Goal: Information Seeking & Learning: Learn about a topic

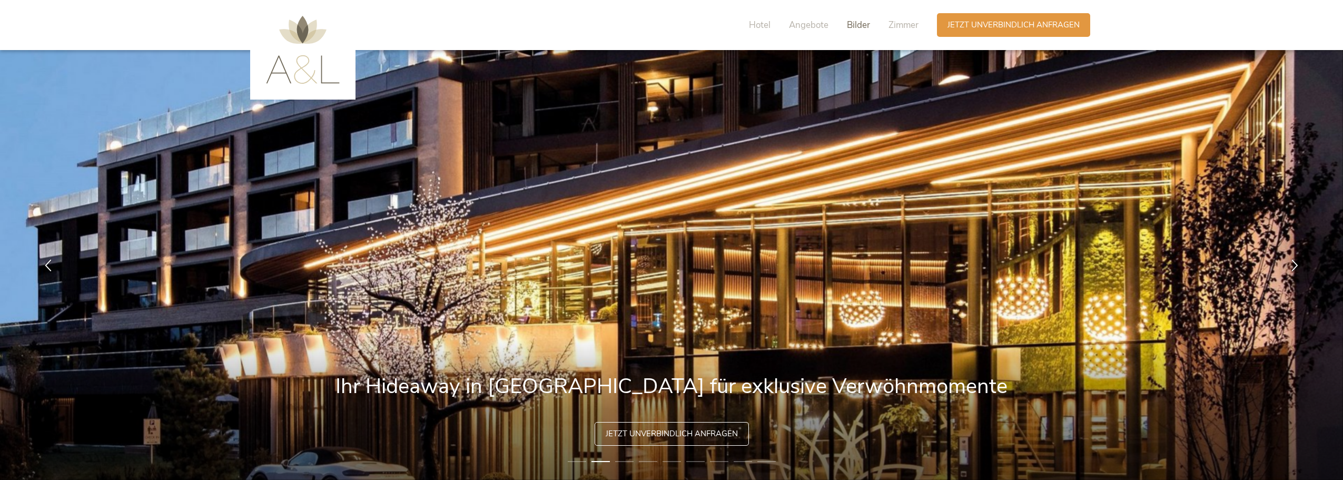
click at [853, 23] on span "Bilder" at bounding box center [858, 25] width 23 height 12
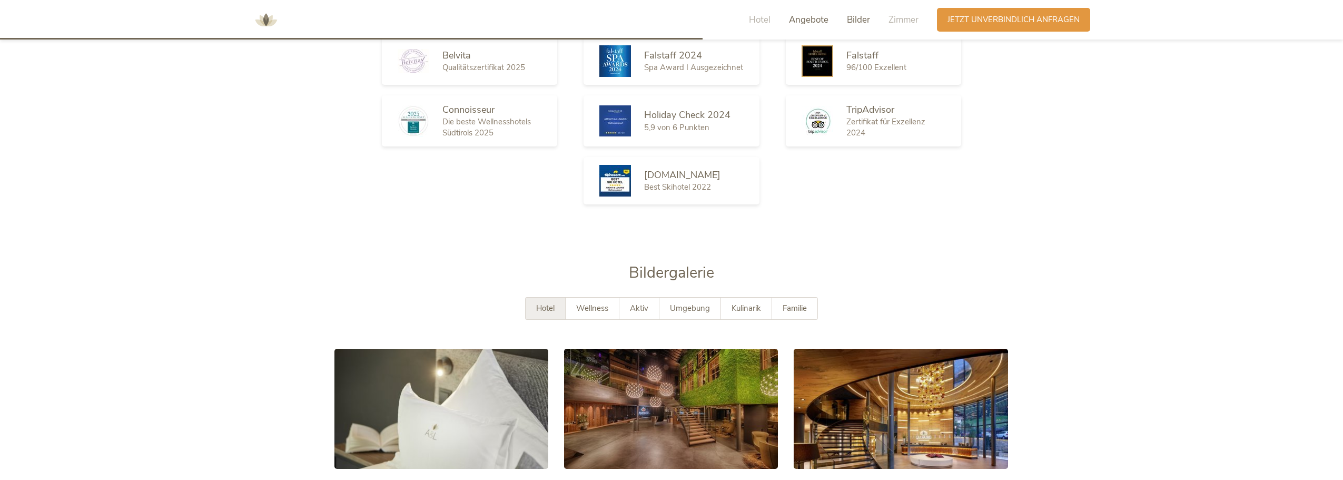
scroll to position [1905, 0]
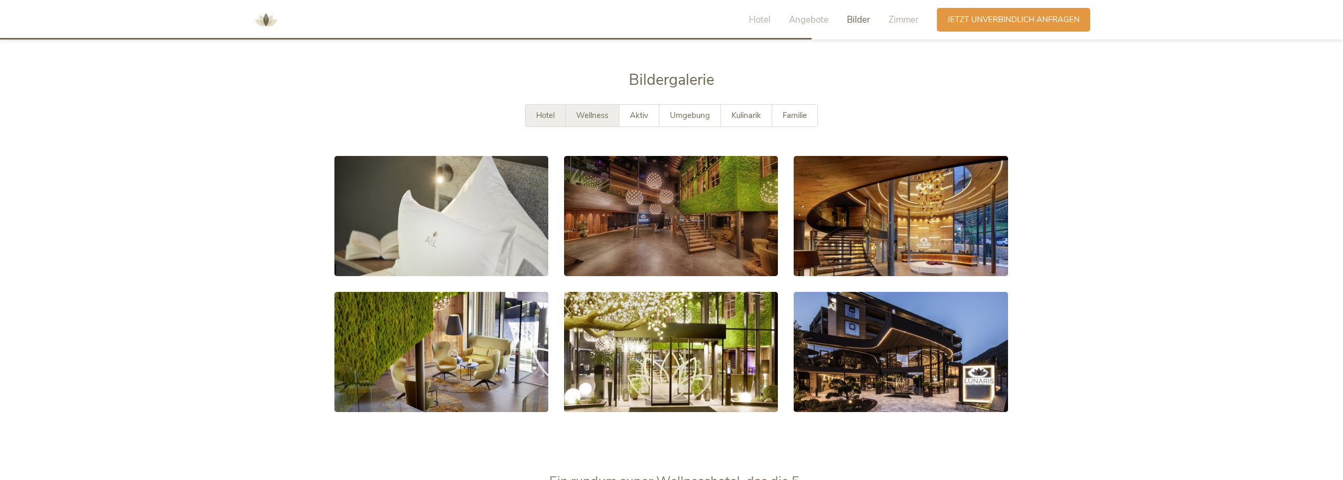
click at [578, 110] on span "Wellness" at bounding box center [592, 115] width 32 height 11
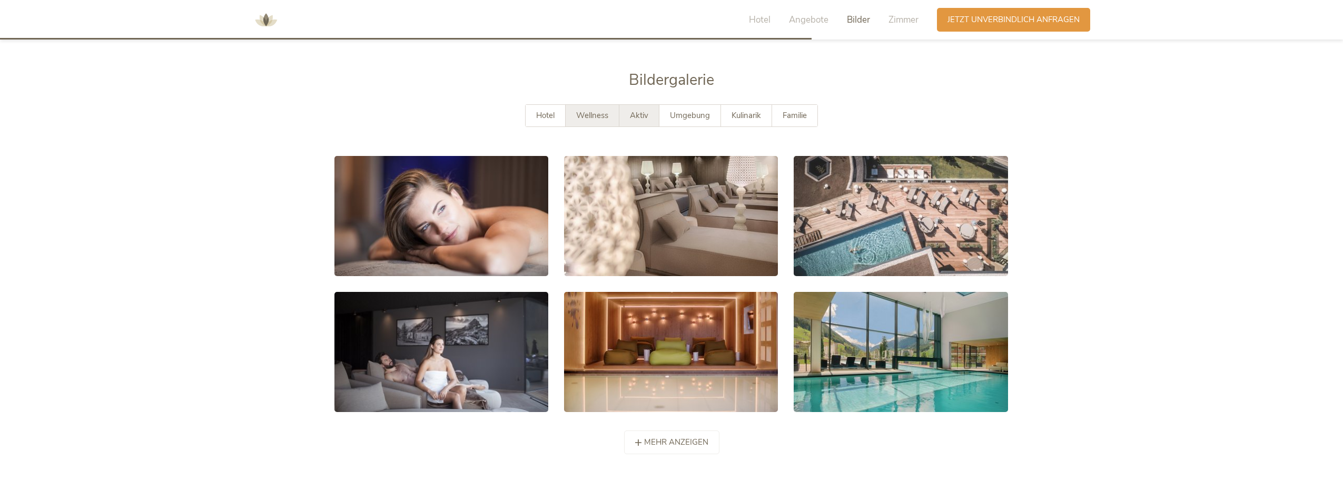
click at [624, 105] on div "Aktiv" at bounding box center [639, 116] width 40 height 22
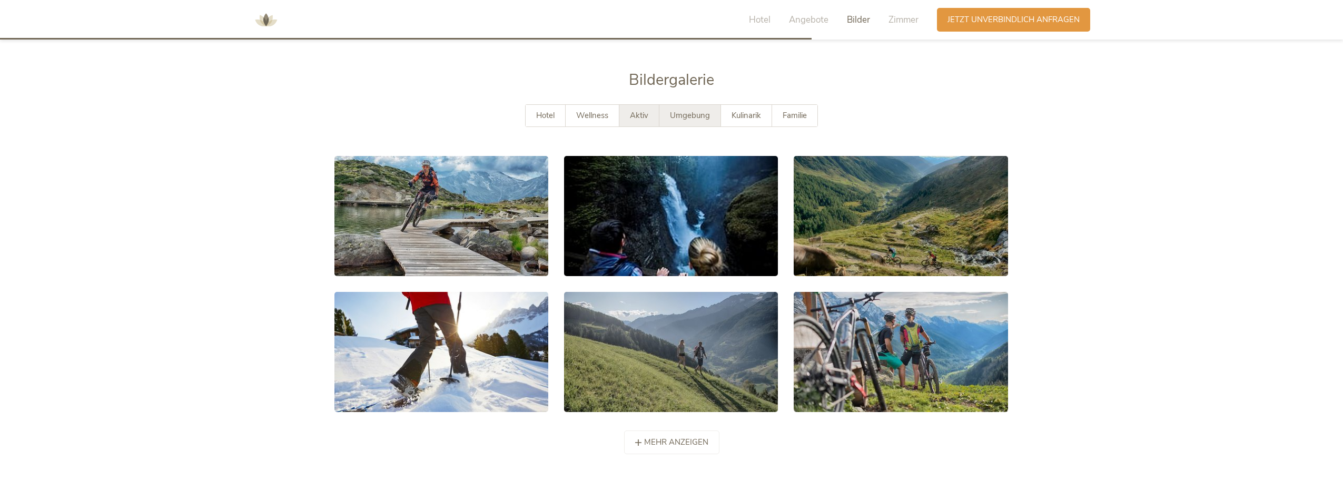
click at [668, 105] on div "Umgebung" at bounding box center [691, 116] width 62 height 22
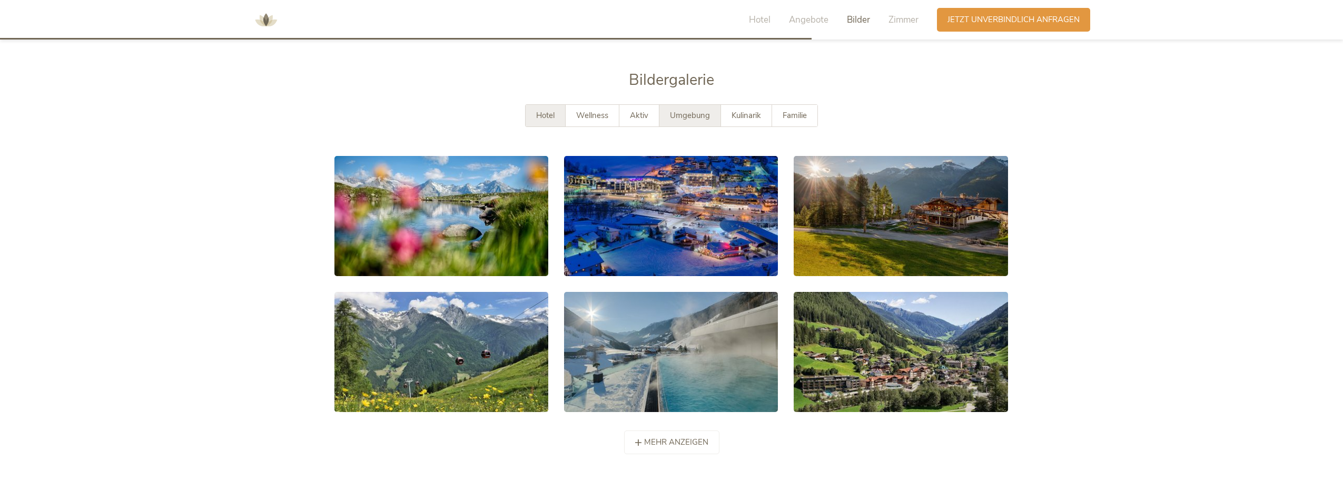
click at [557, 105] on div "Hotel" at bounding box center [546, 116] width 40 height 22
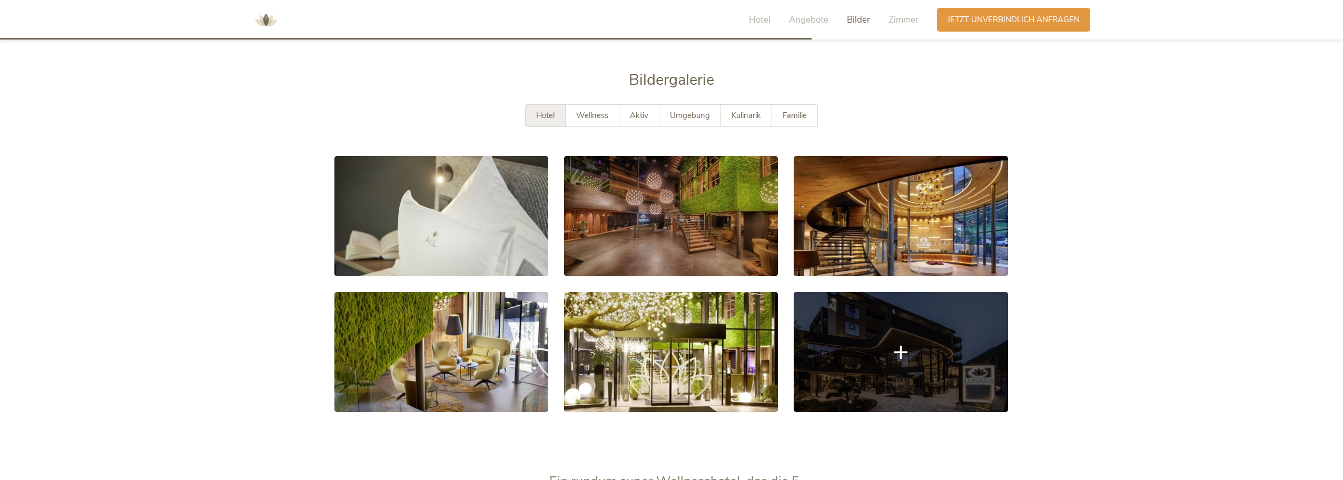
click at [896, 348] on link at bounding box center [901, 352] width 214 height 120
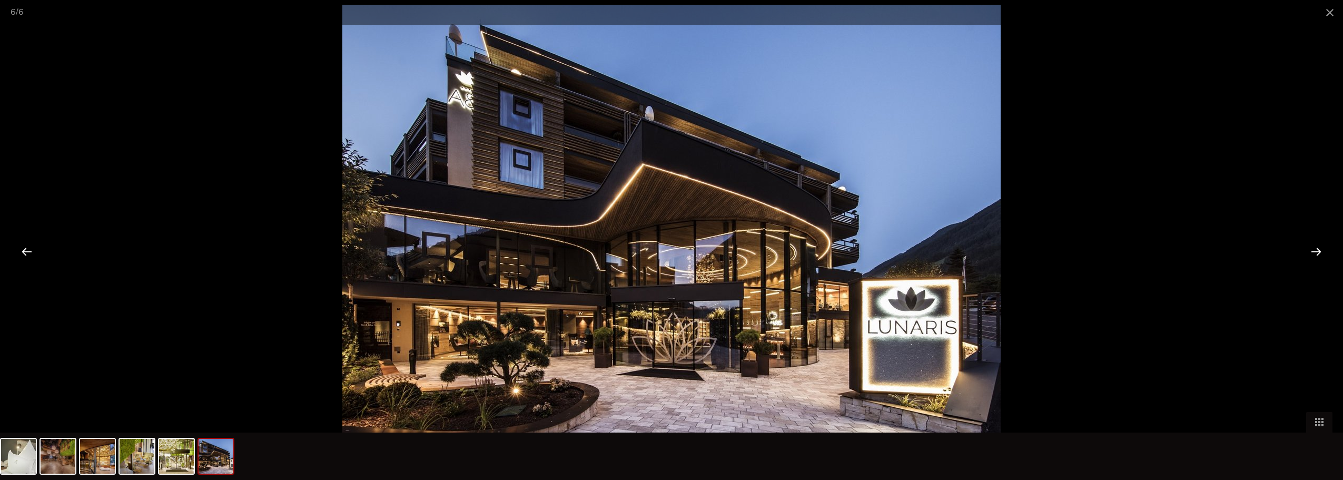
click at [1319, 253] on div at bounding box center [1316, 251] width 33 height 33
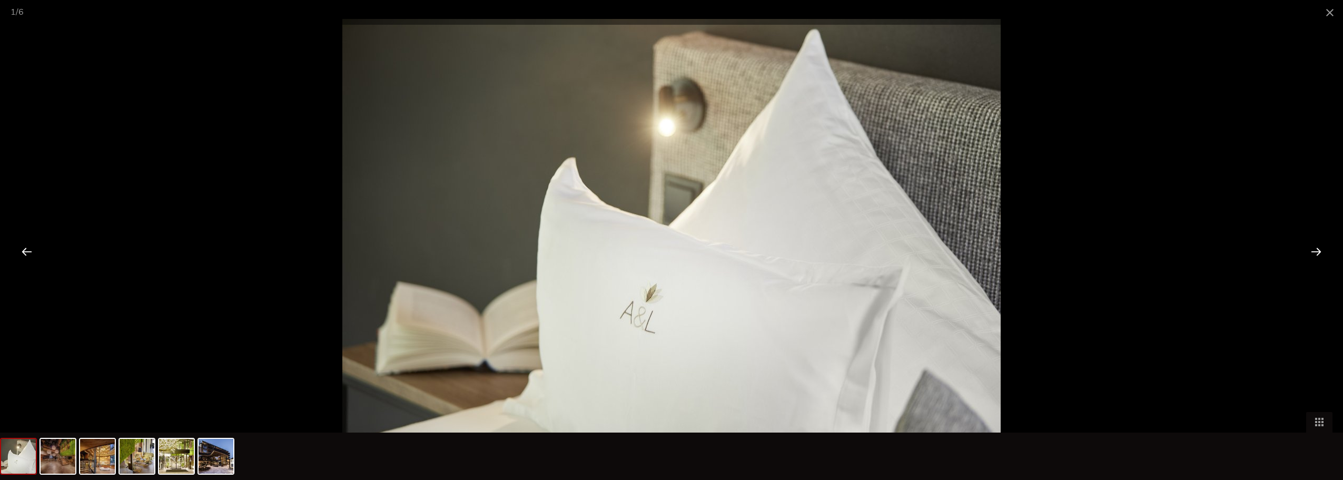
click at [1311, 252] on div at bounding box center [1316, 251] width 33 height 33
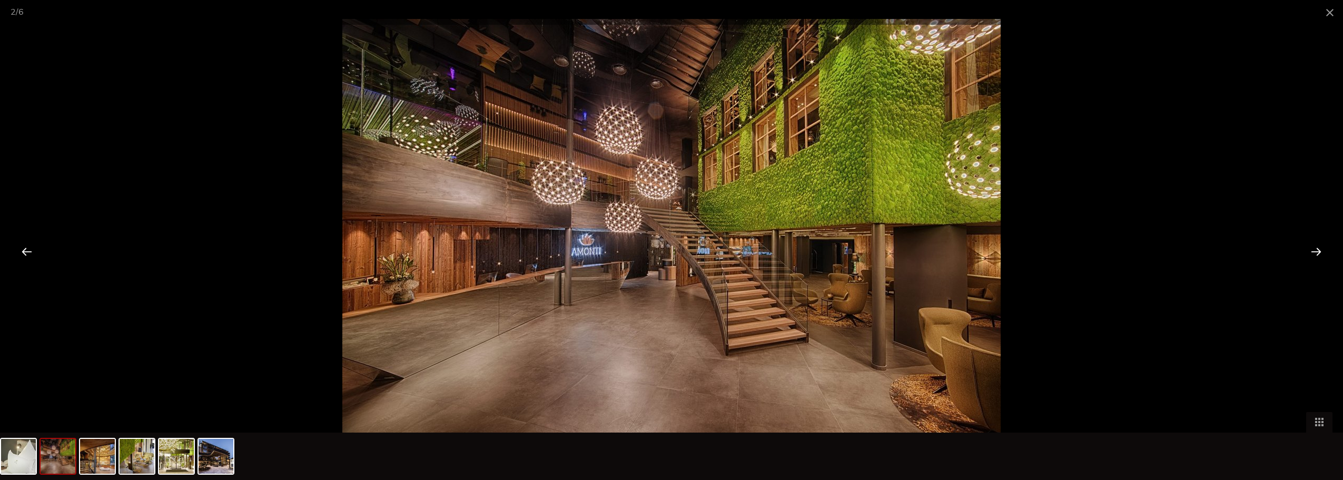
click at [1310, 252] on div at bounding box center [1316, 251] width 33 height 33
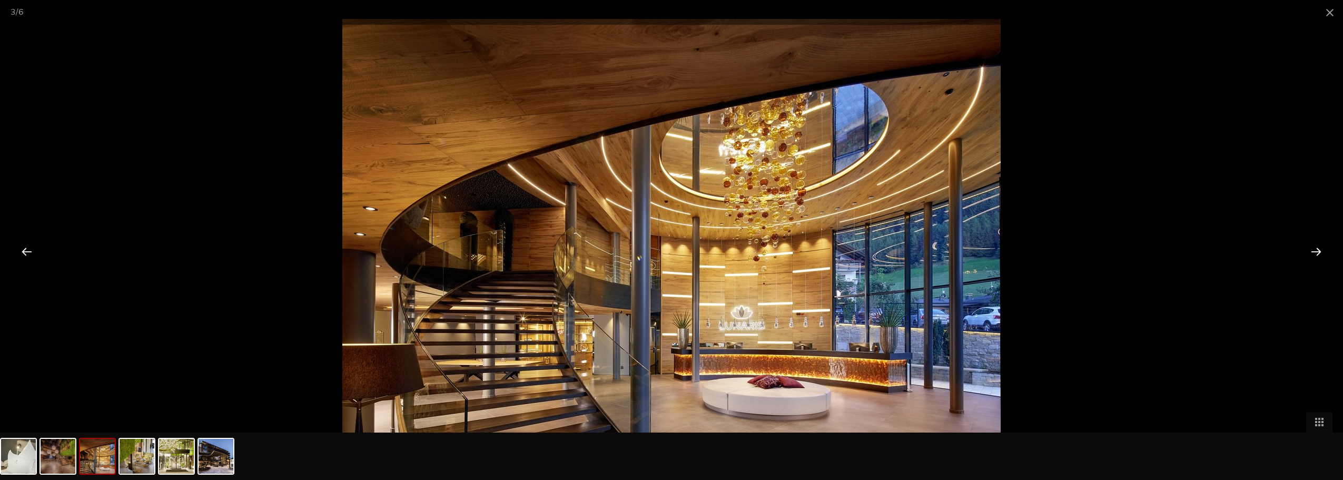
click at [1310, 252] on div at bounding box center [1316, 251] width 33 height 33
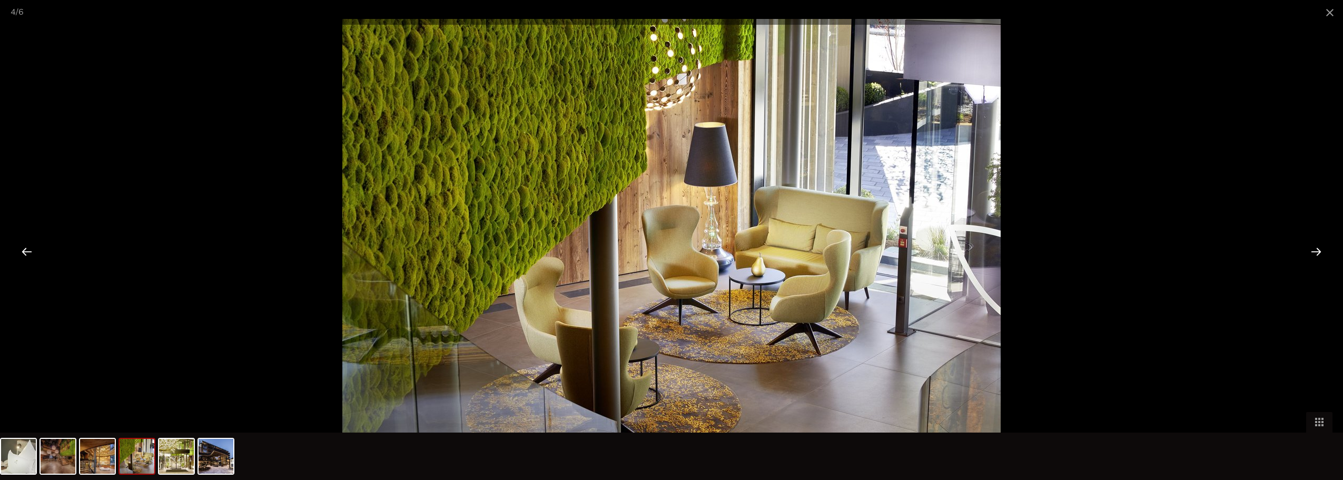
click at [1310, 252] on div at bounding box center [1316, 251] width 33 height 33
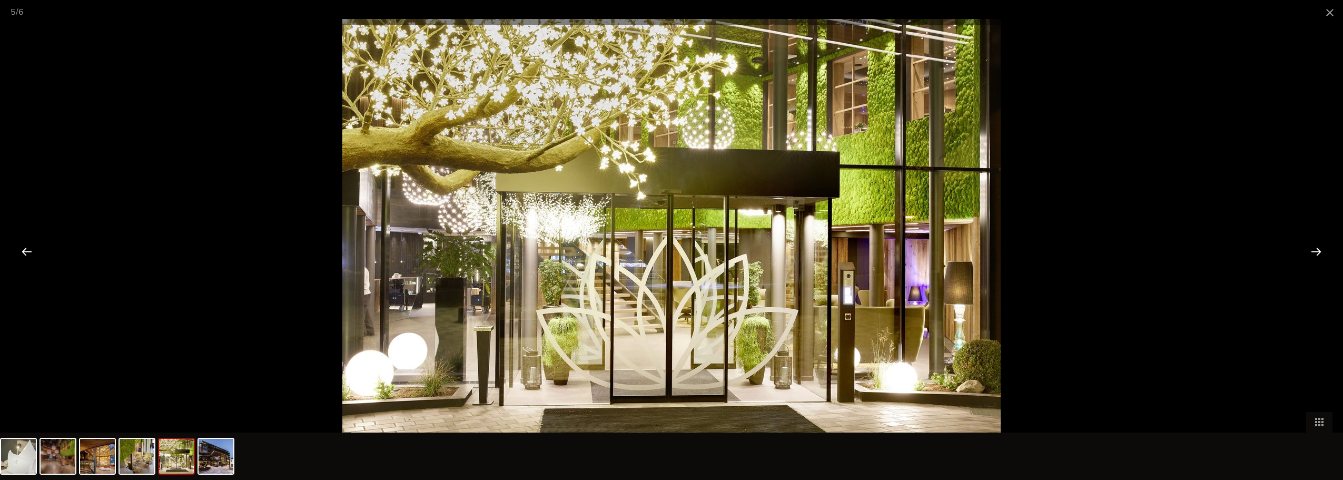
click at [1310, 252] on div at bounding box center [1316, 251] width 33 height 33
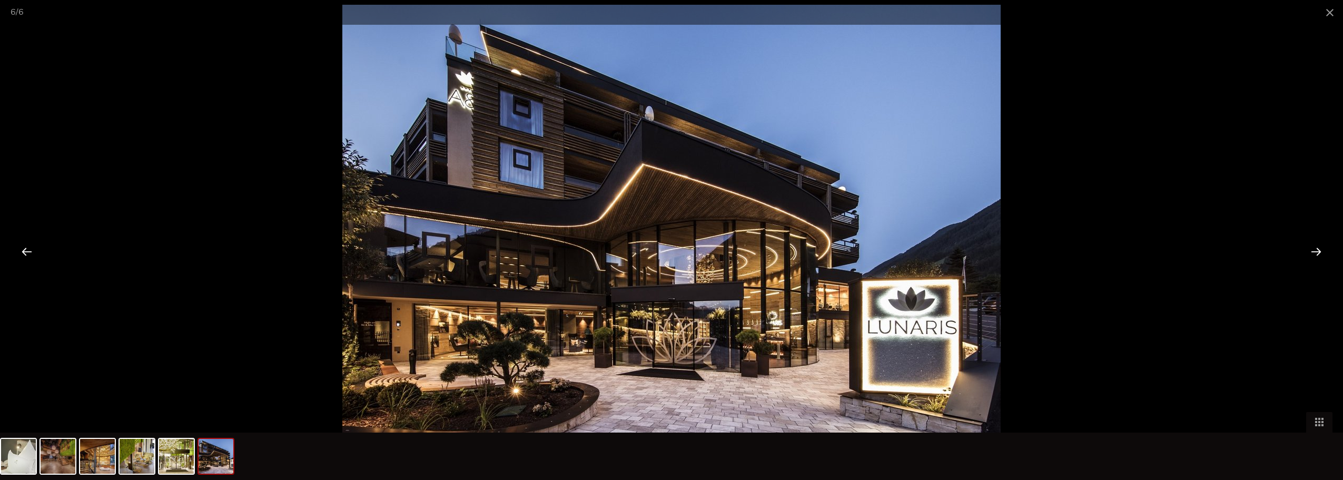
click at [1310, 252] on div at bounding box center [1316, 251] width 33 height 33
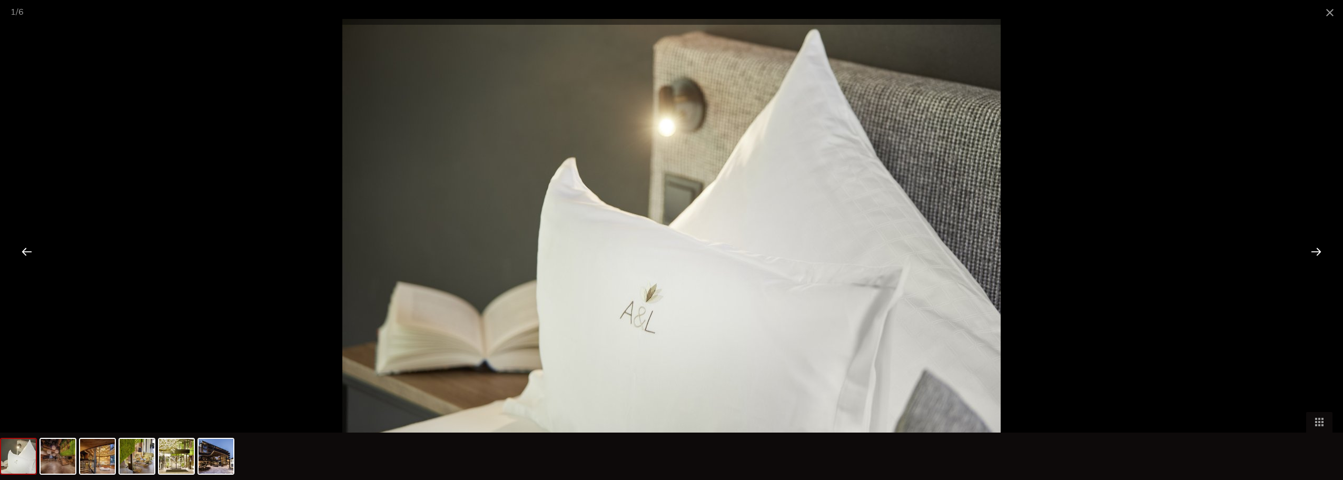
click at [1310, 252] on div at bounding box center [1316, 251] width 33 height 33
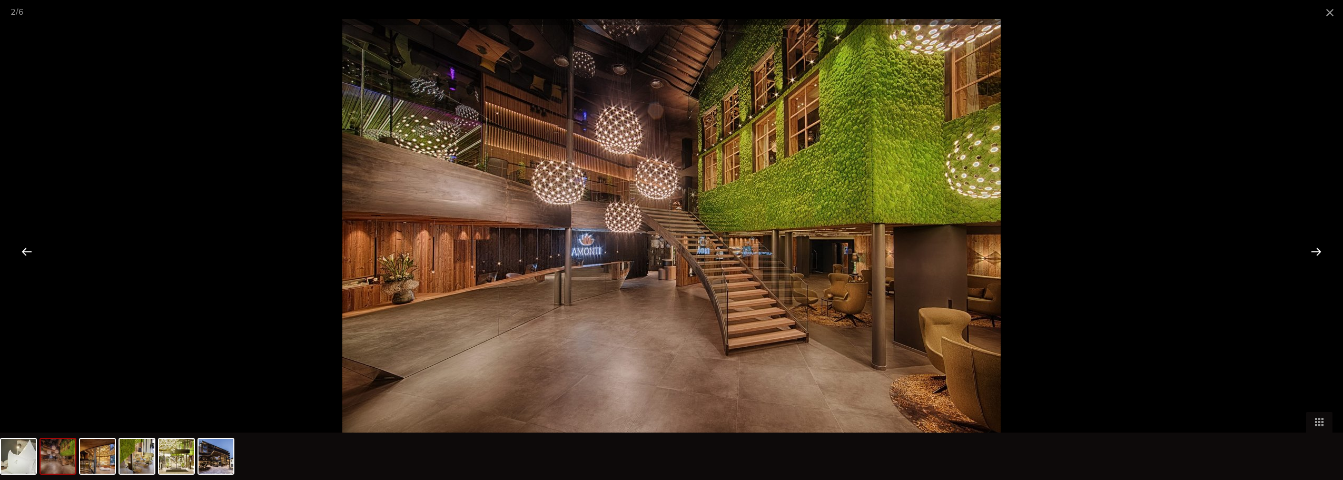
click at [1310, 252] on div at bounding box center [1316, 251] width 33 height 33
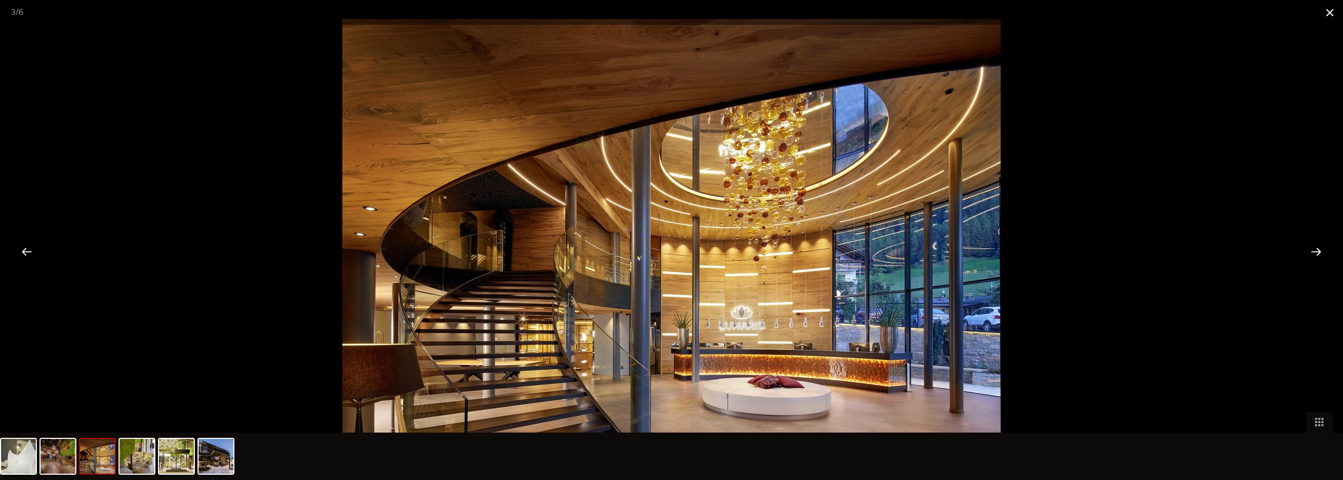
click at [1327, 15] on span at bounding box center [1330, 12] width 26 height 25
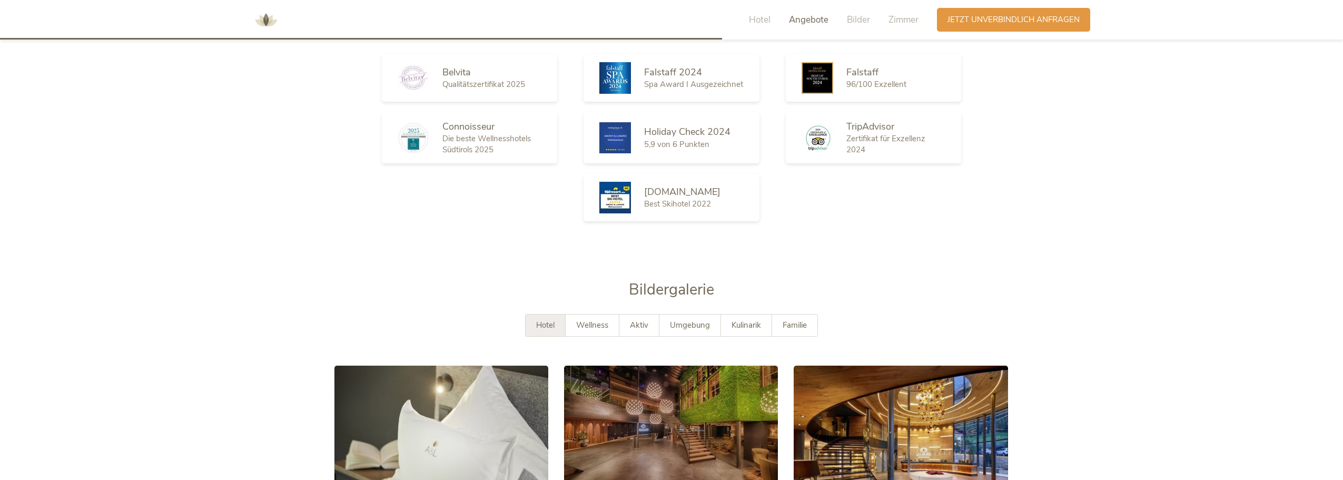
scroll to position [1695, 0]
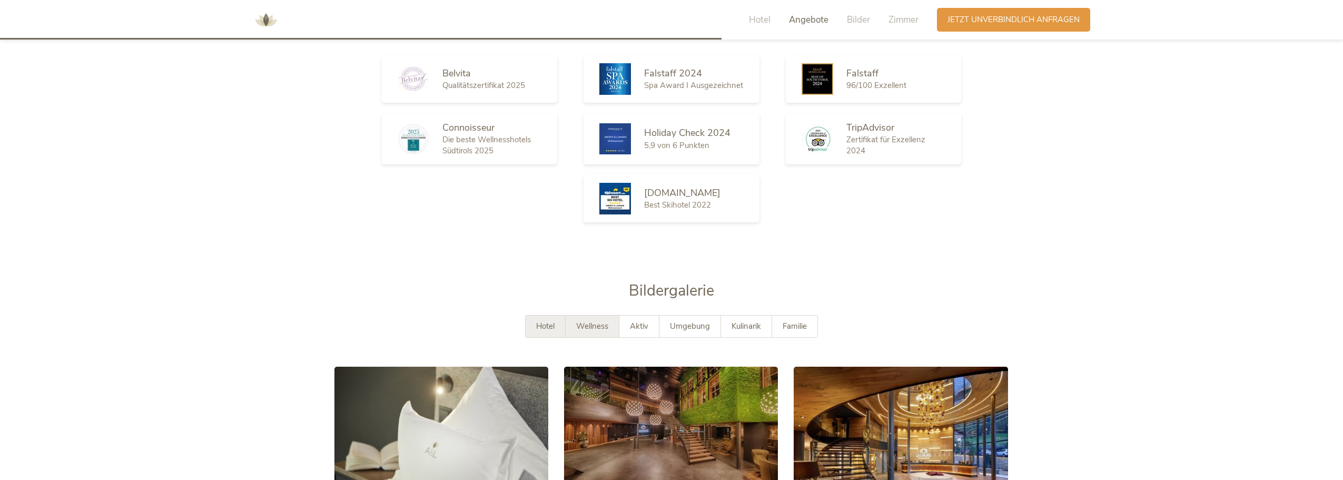
click at [594, 321] on span "Wellness" at bounding box center [592, 326] width 32 height 11
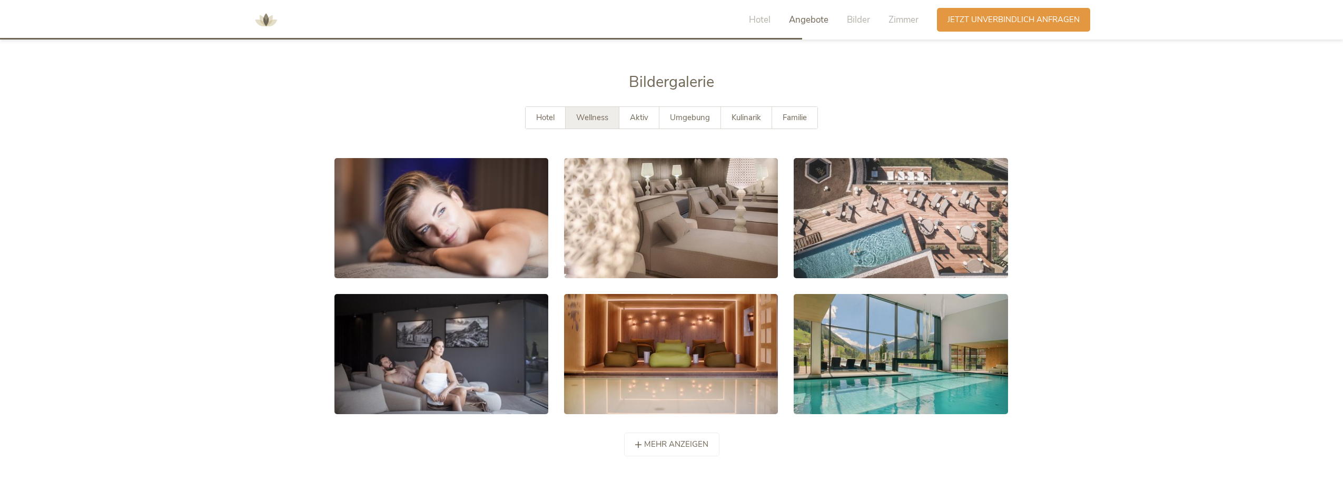
scroll to position [1904, 0]
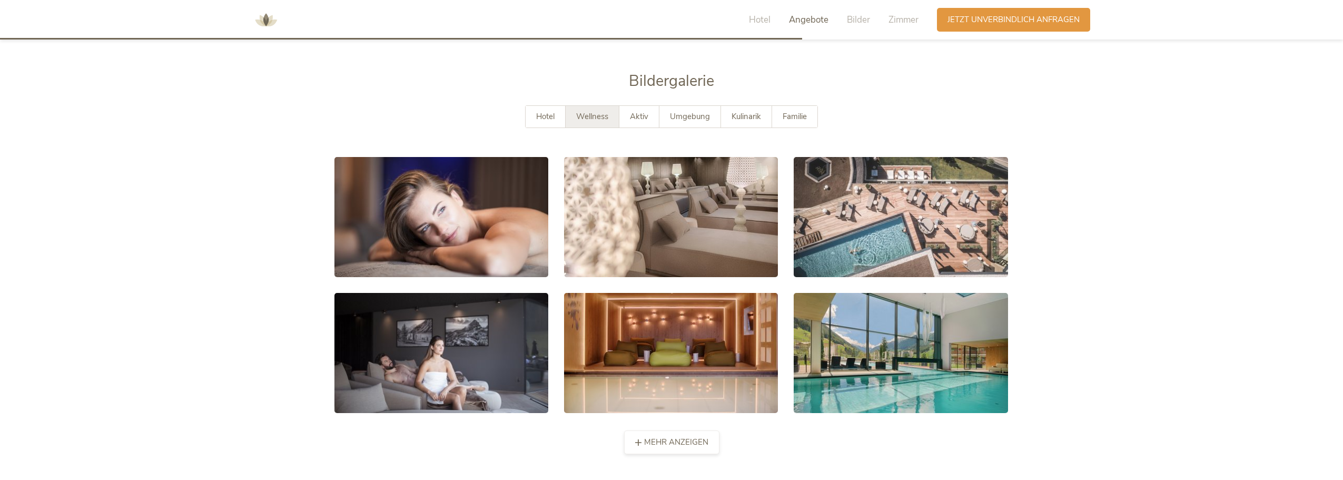
click at [668, 437] on span "mehr anzeigen" at bounding box center [676, 442] width 64 height 11
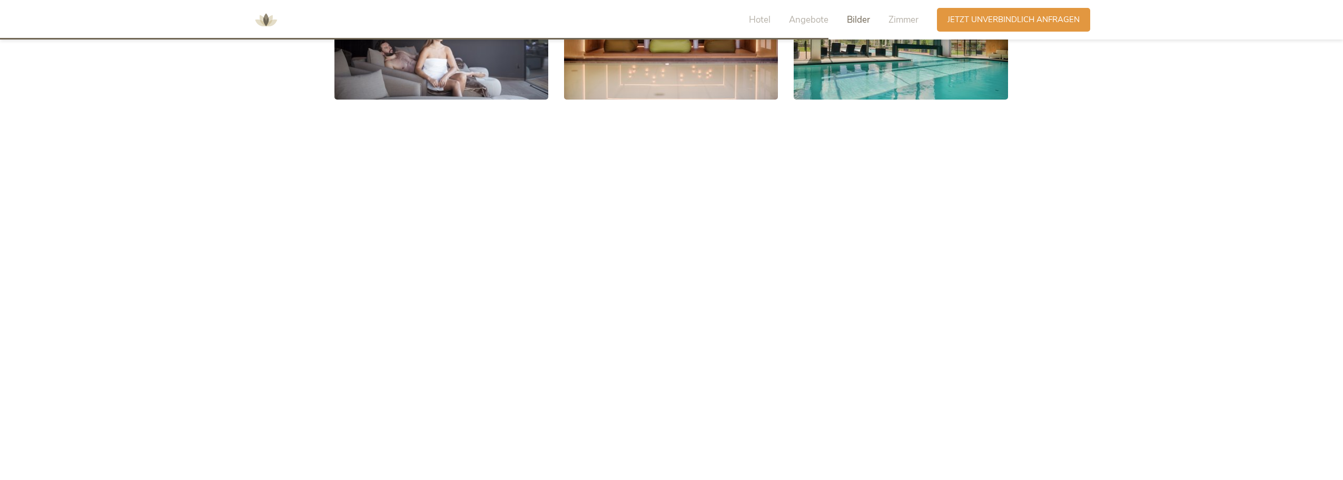
scroll to position [2219, 0]
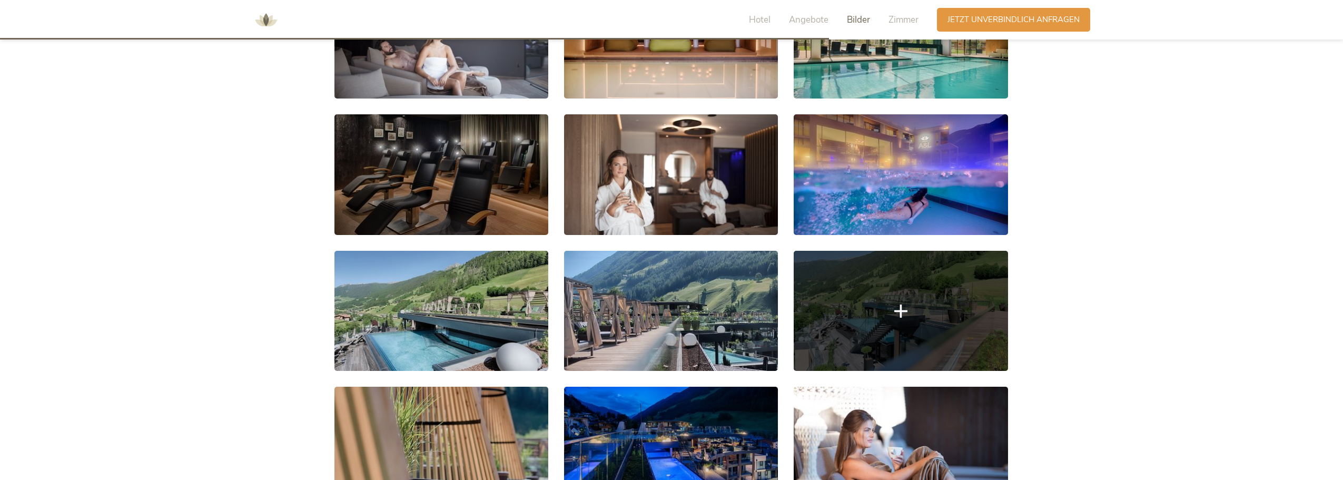
click at [919, 304] on link at bounding box center [901, 311] width 214 height 120
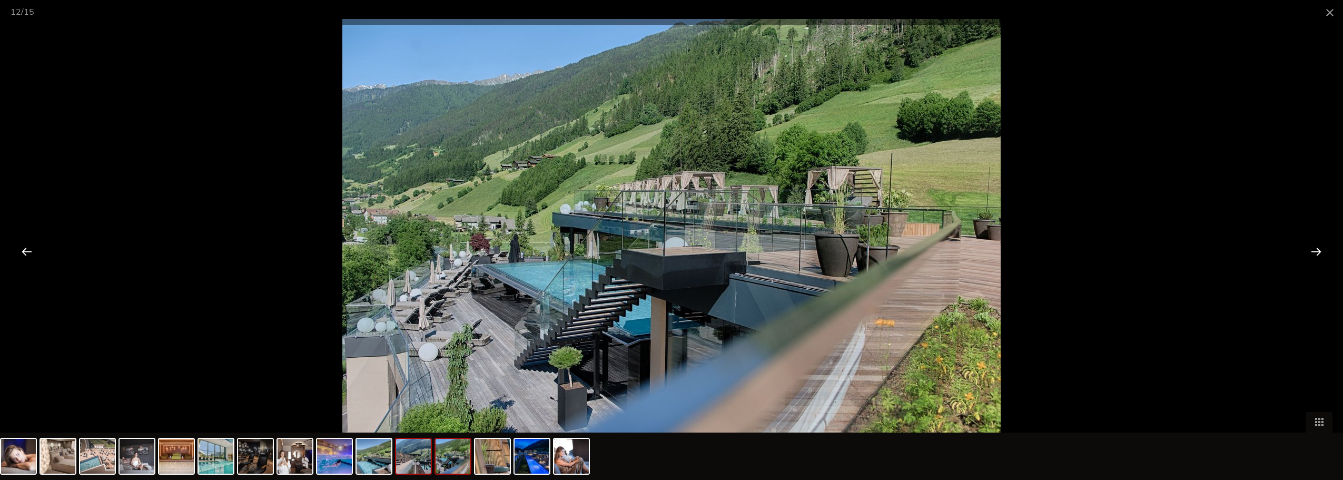
click at [415, 471] on img at bounding box center [413, 456] width 35 height 35
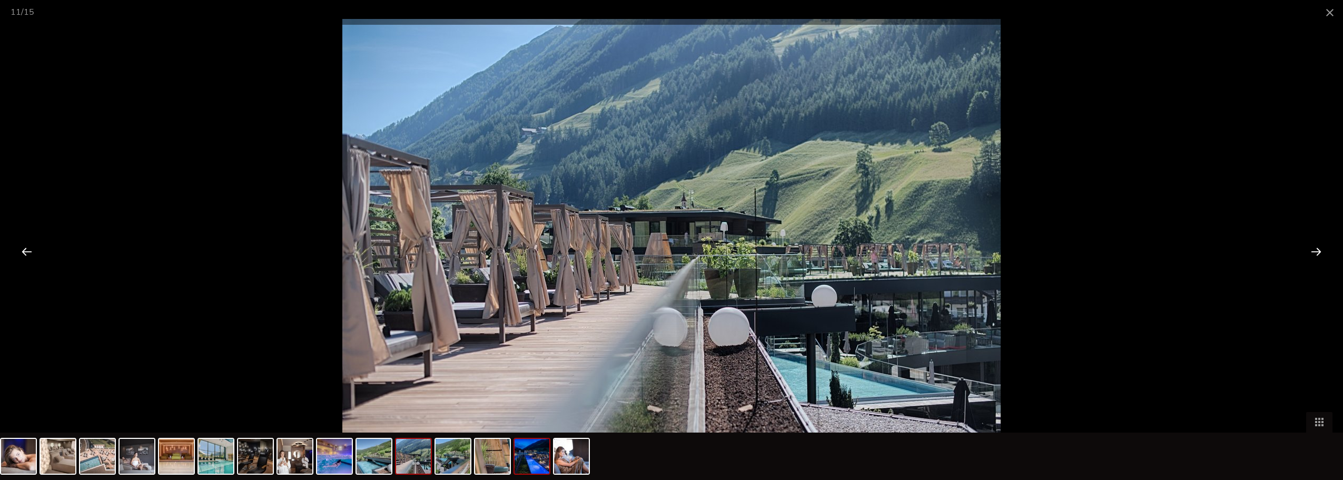
click at [540, 461] on img at bounding box center [532, 456] width 35 height 35
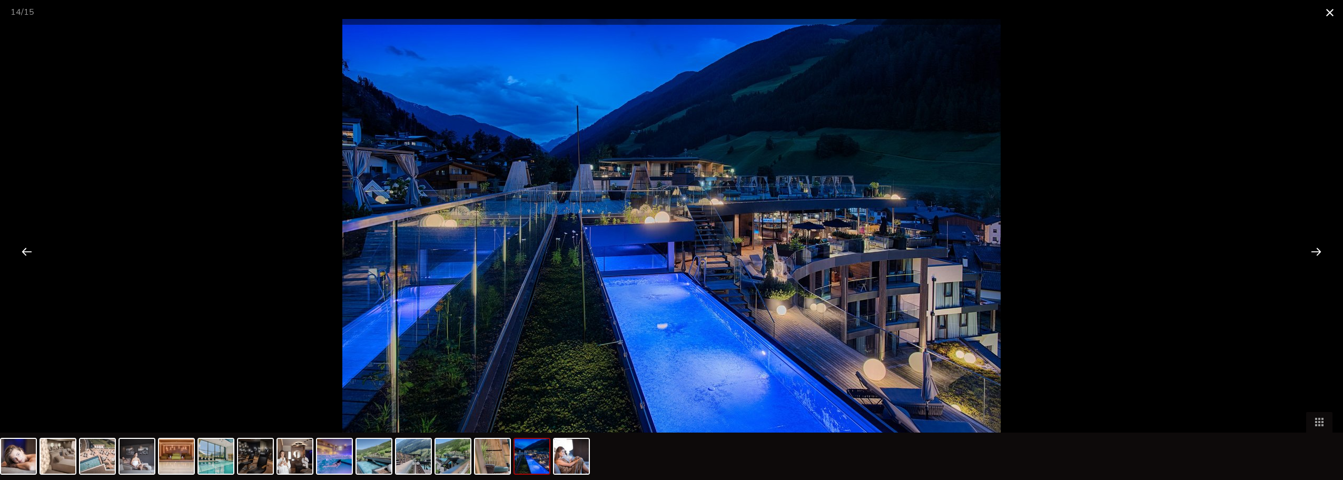
click at [1329, 16] on span at bounding box center [1330, 12] width 26 height 25
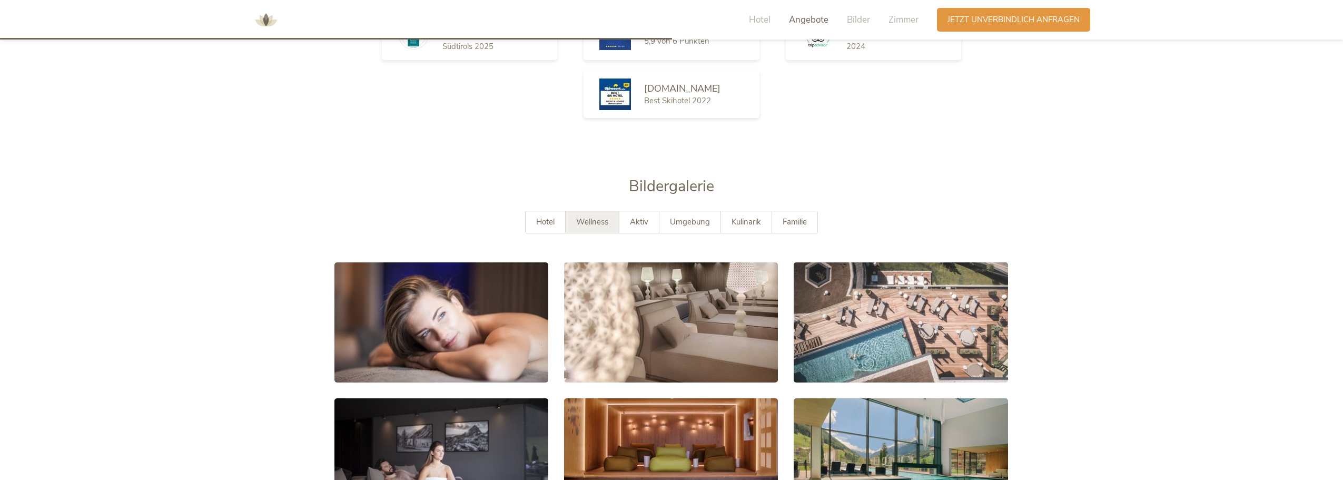
scroll to position [1798, 0]
click at [917, 24] on span "Zimmer" at bounding box center [904, 20] width 30 height 12
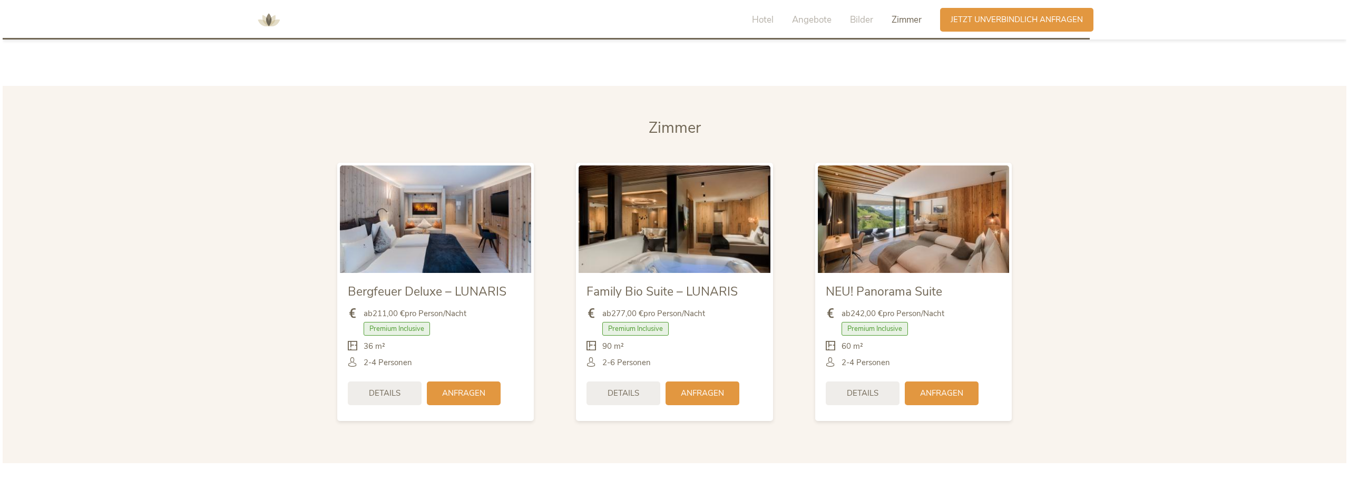
scroll to position [2925, 0]
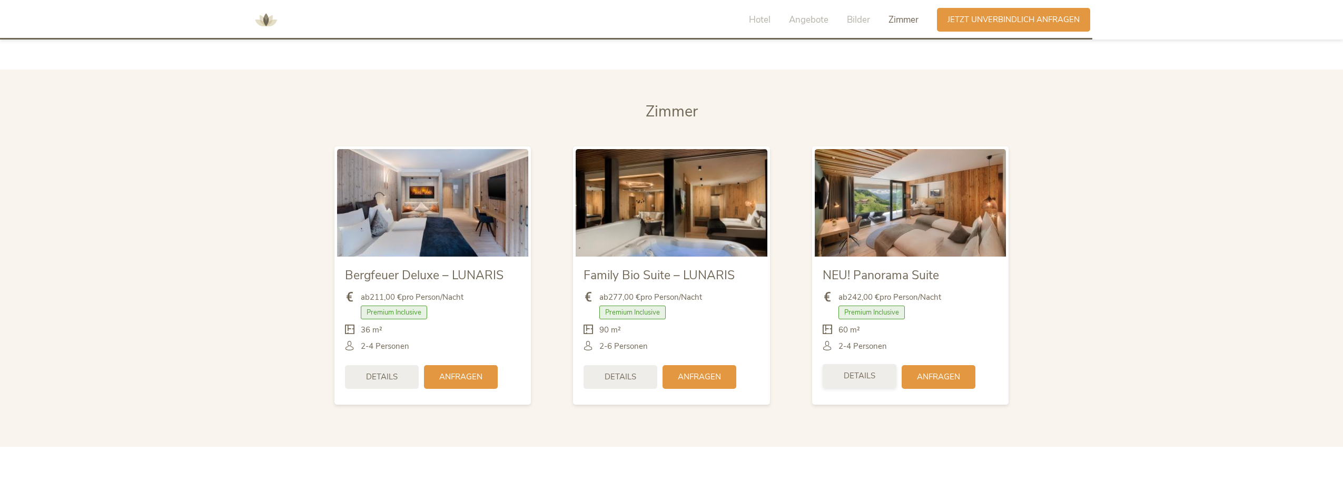
click at [877, 364] on div "Details" at bounding box center [860, 376] width 74 height 24
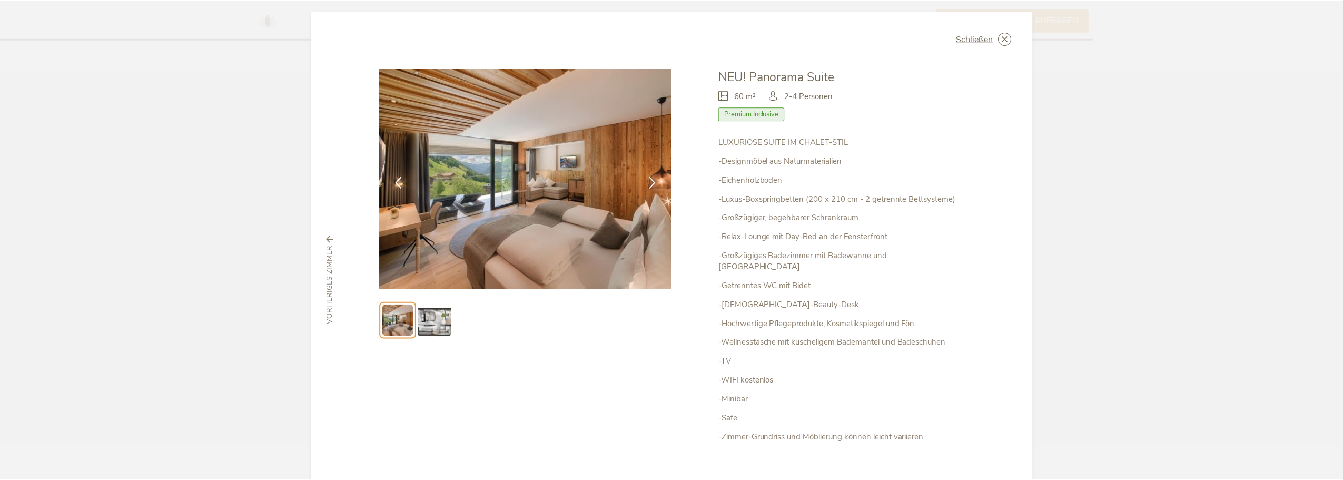
scroll to position [0, 0]
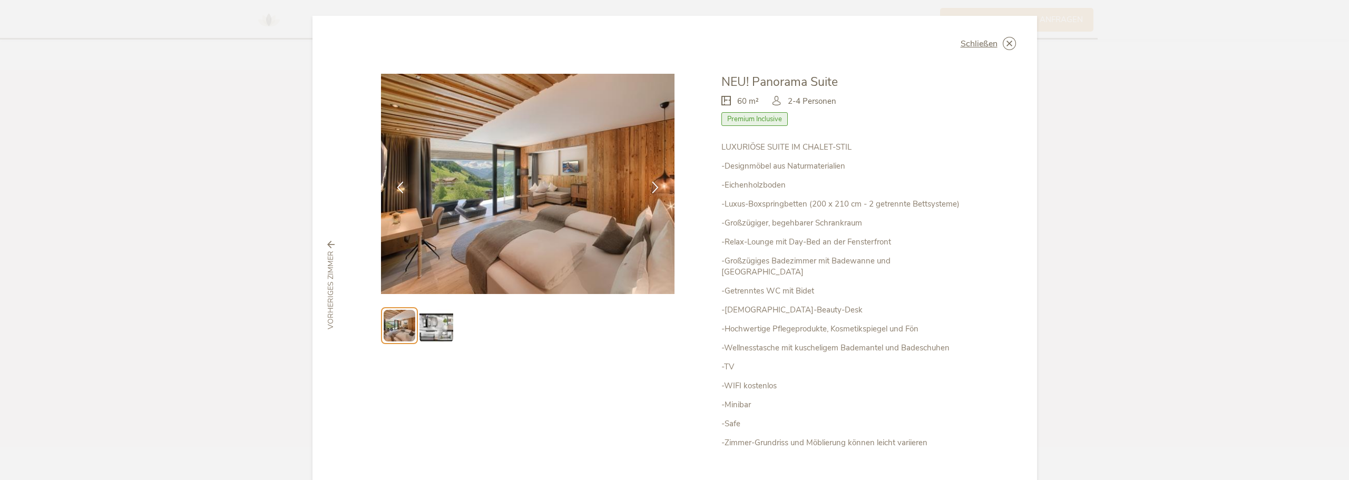
click at [433, 323] on img at bounding box center [436, 326] width 34 height 34
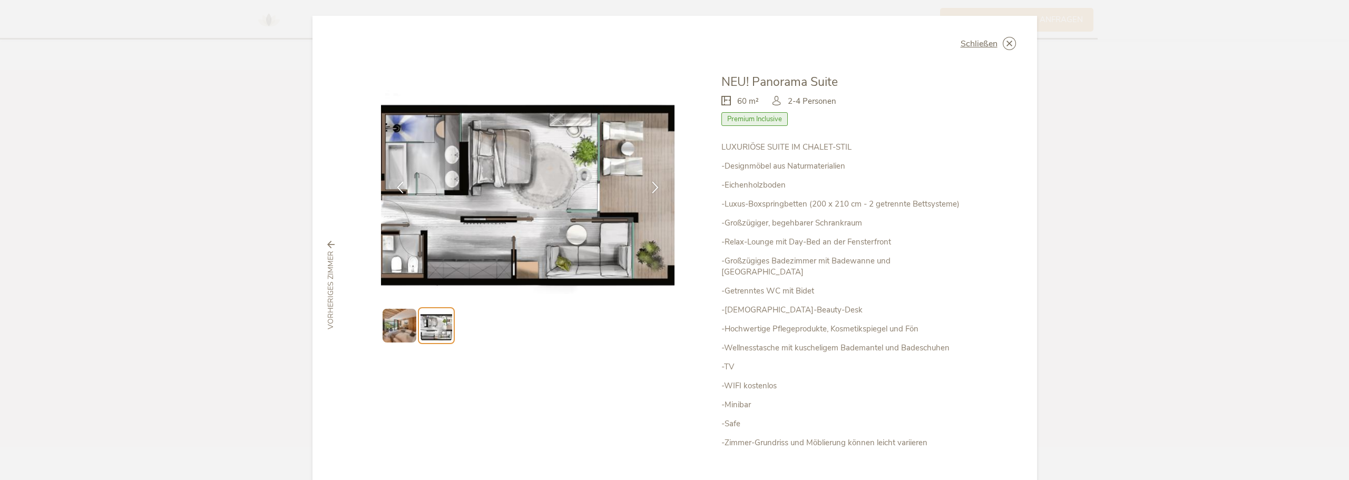
click at [598, 368] on div at bounding box center [528, 293] width 294 height 439
click at [973, 40] on span "Schließen" at bounding box center [978, 44] width 37 height 8
